Goal: Obtain resource: Download file/media

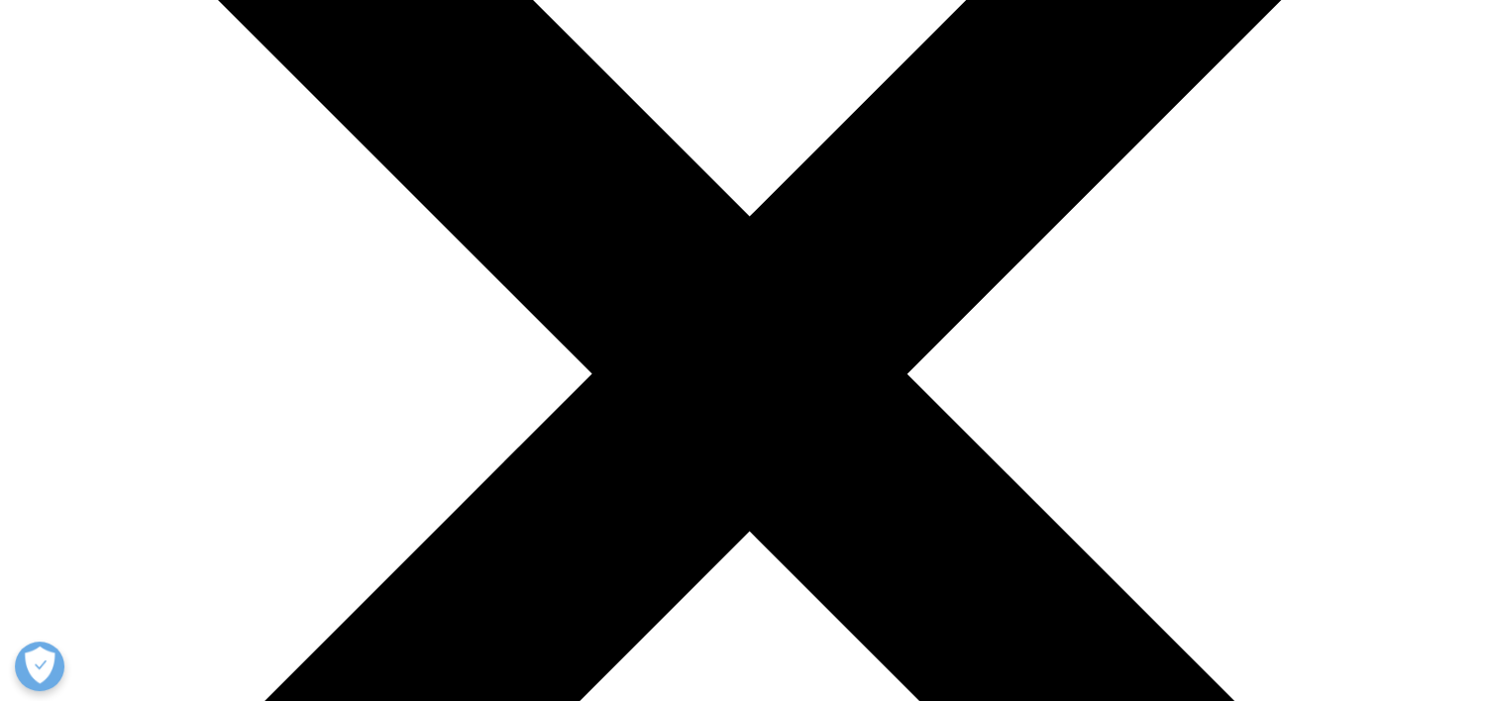
scroll to position [297, 0]
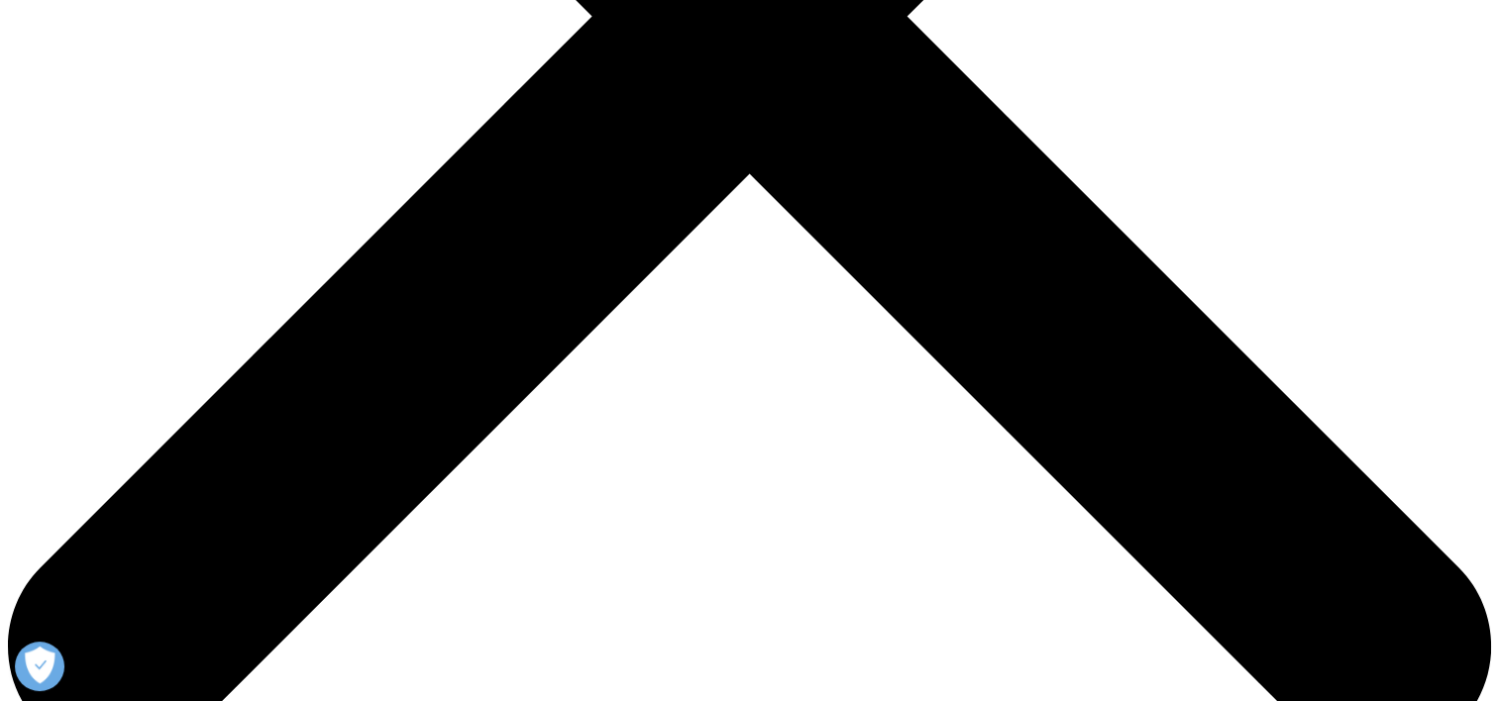
scroll to position [793, 0]
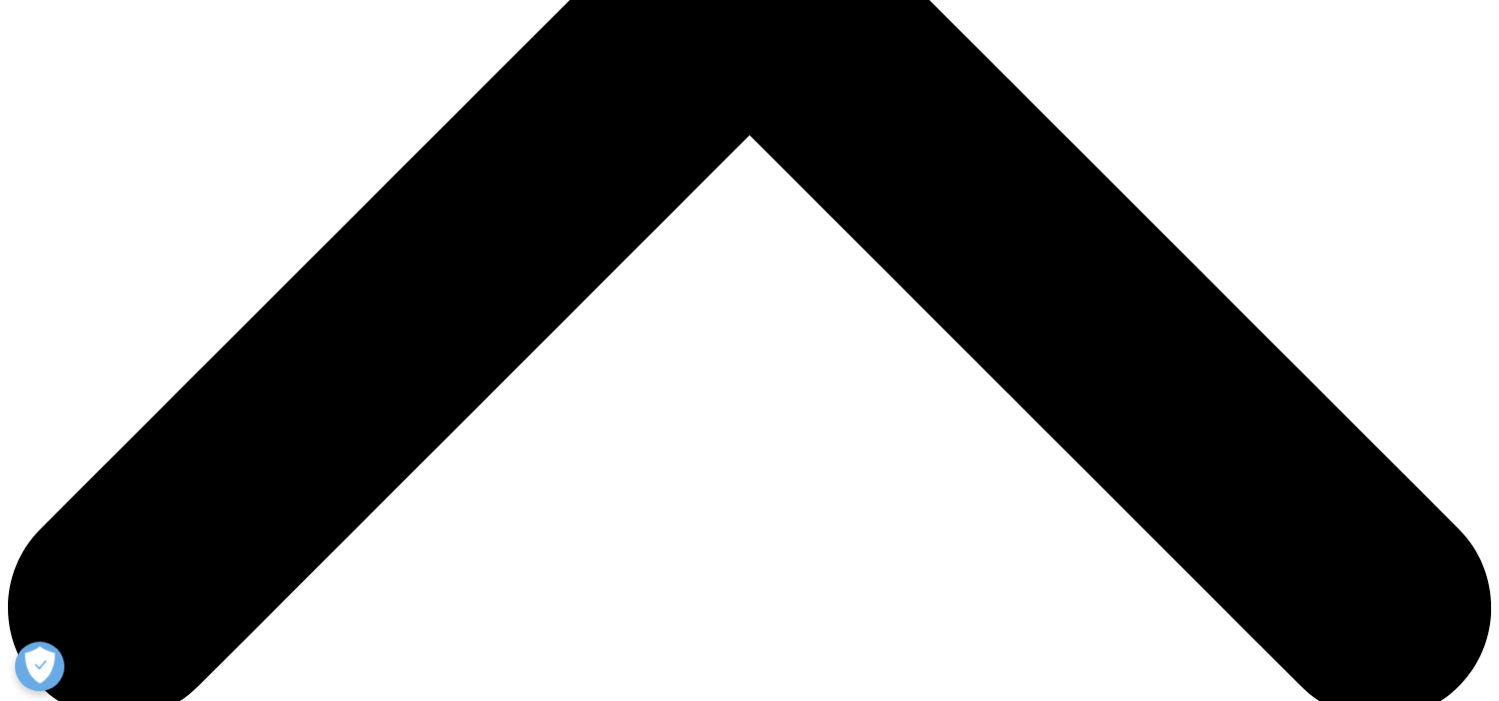
type input "[PERSON_NAME]"
type input "[PERSON_NAME][EMAIL_ADDRESS][PERSON_NAME][DOMAIN_NAME]"
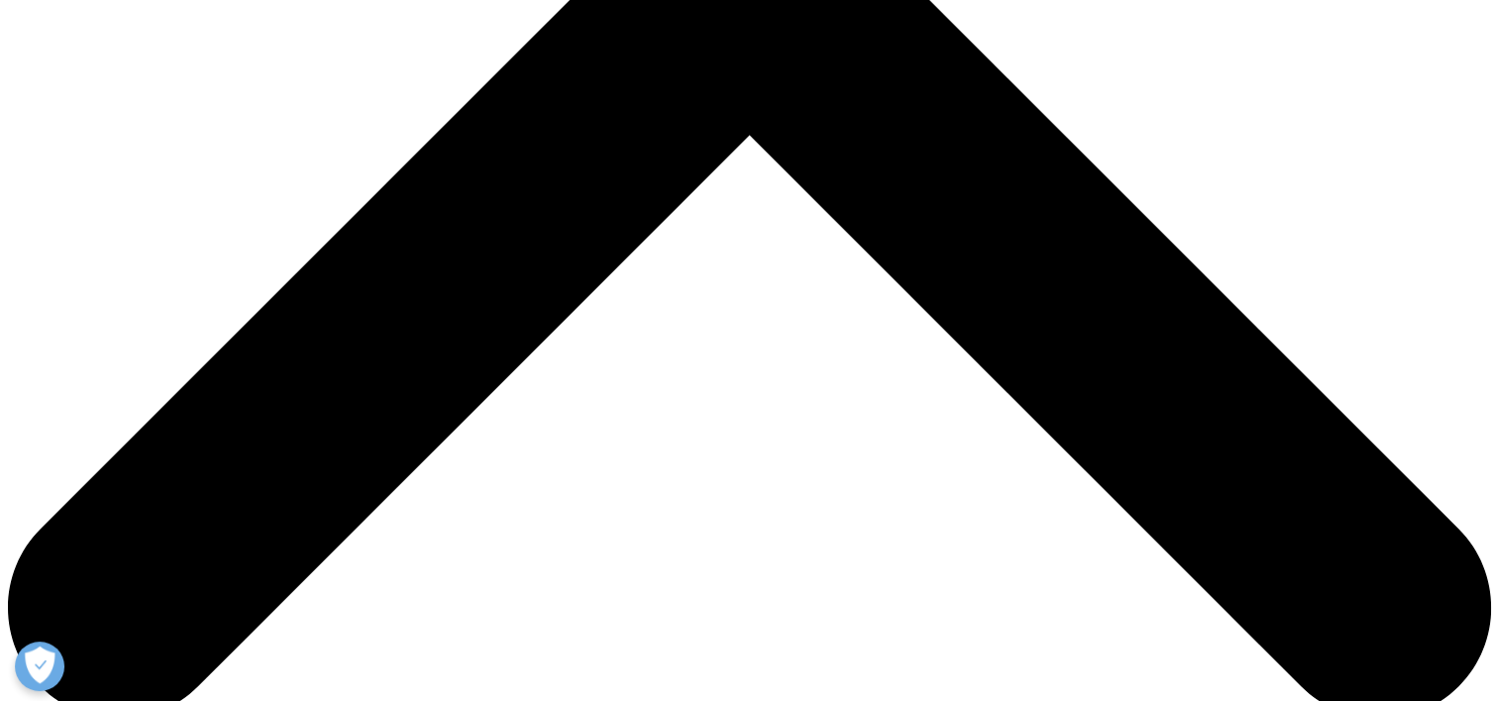
type input "Apifarma"
select select "Portugal"
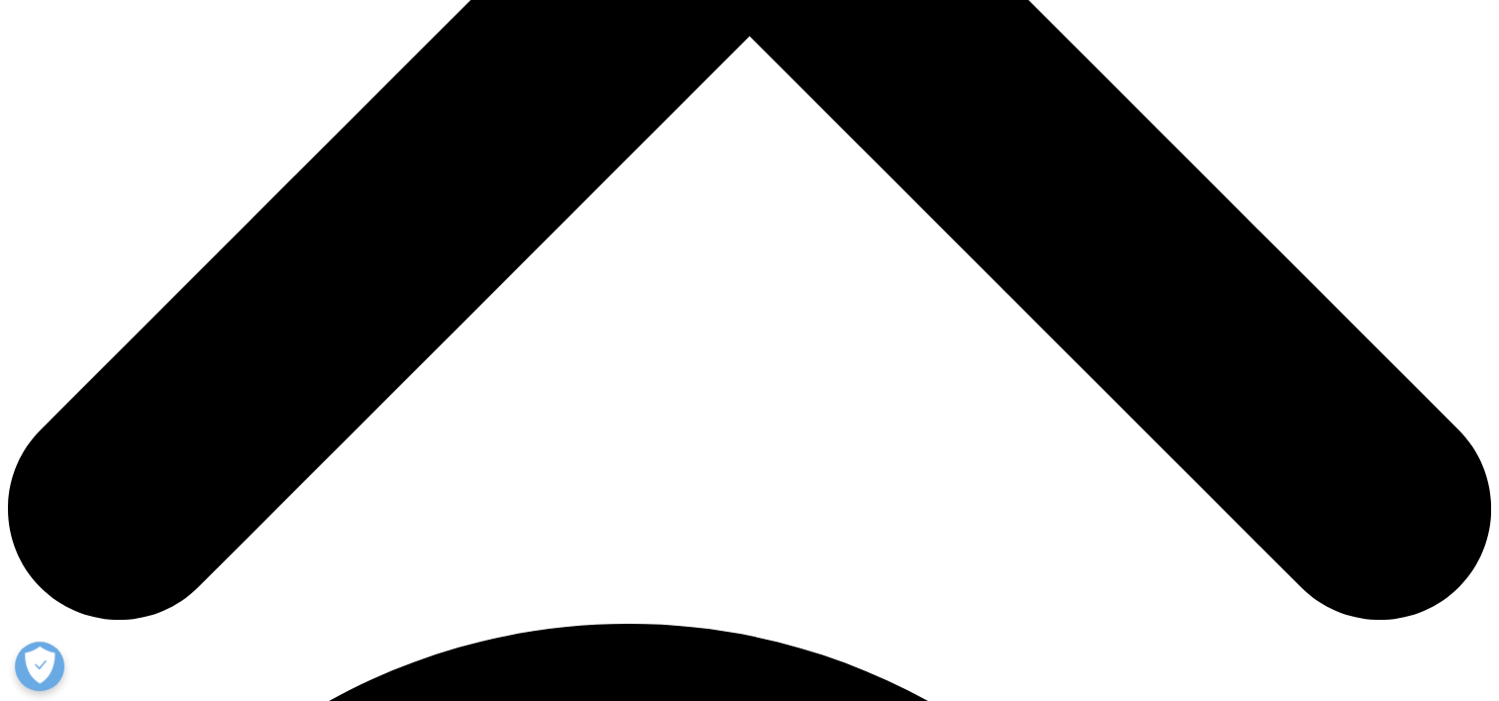
type input "Economic Affairs Analyst"
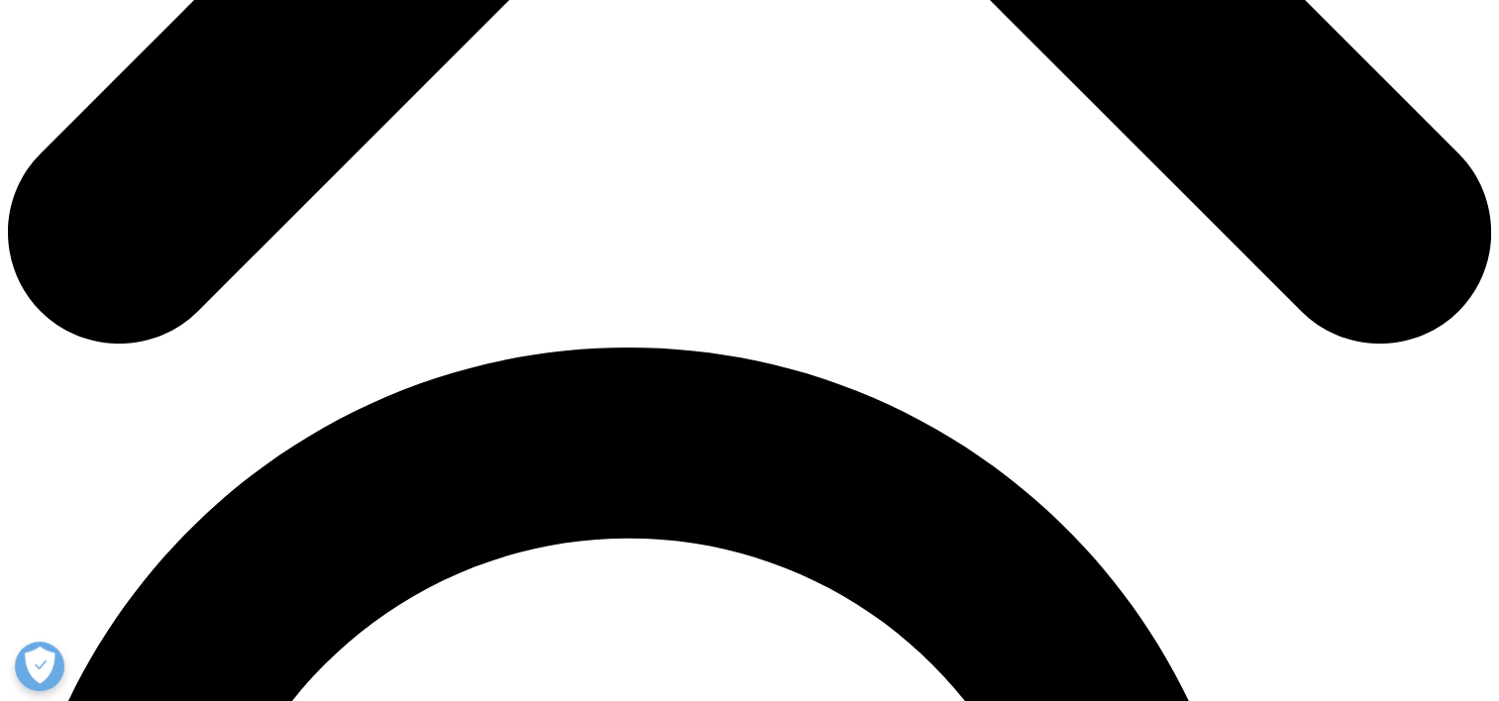
scroll to position [1189, 0]
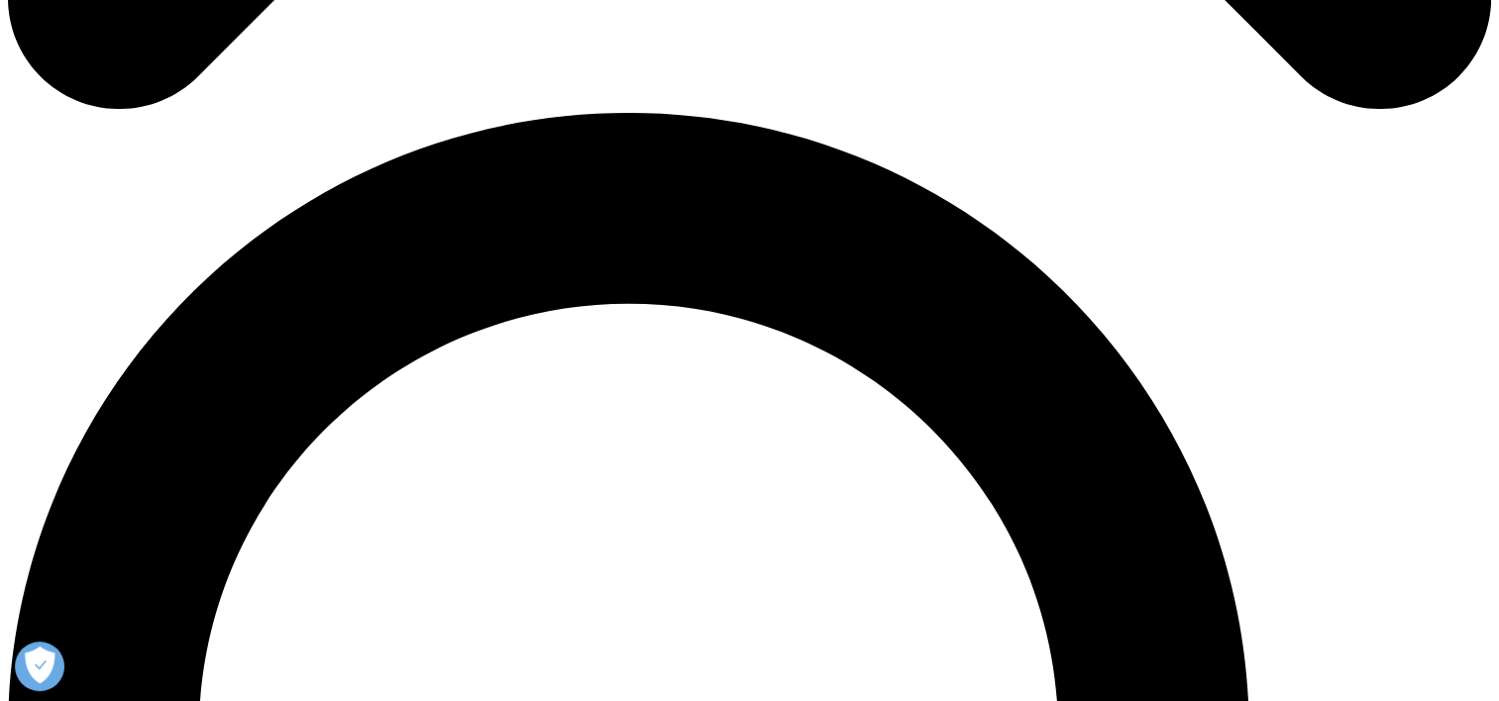
scroll to position [10, 10]
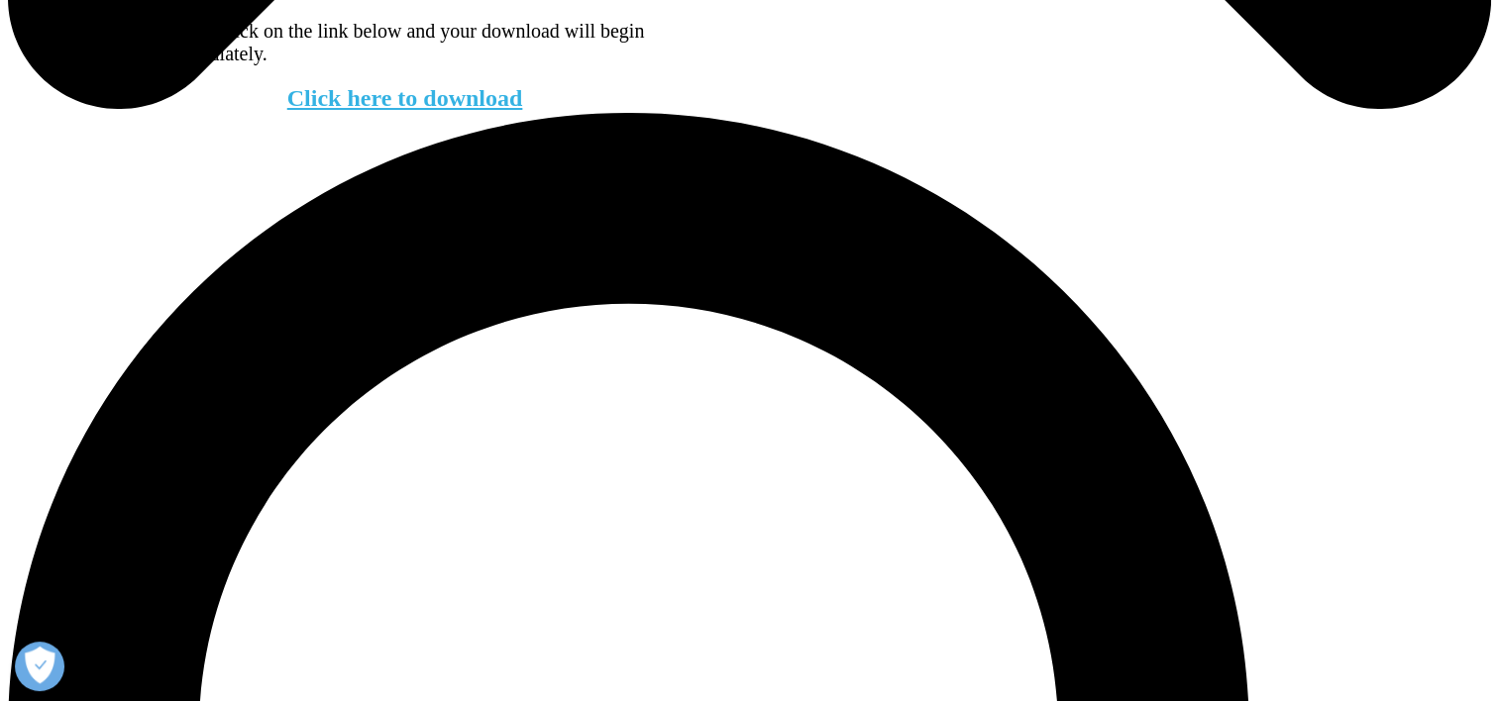
click at [369, 111] on link "Click here to download" at bounding box center [405, 98] width 236 height 26
